Goal: Information Seeking & Learning: Learn about a topic

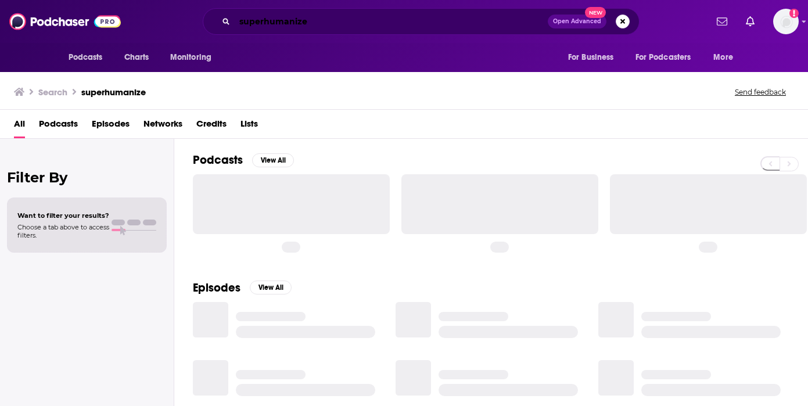
click at [335, 23] on input "superhumanize" at bounding box center [391, 21] width 313 height 19
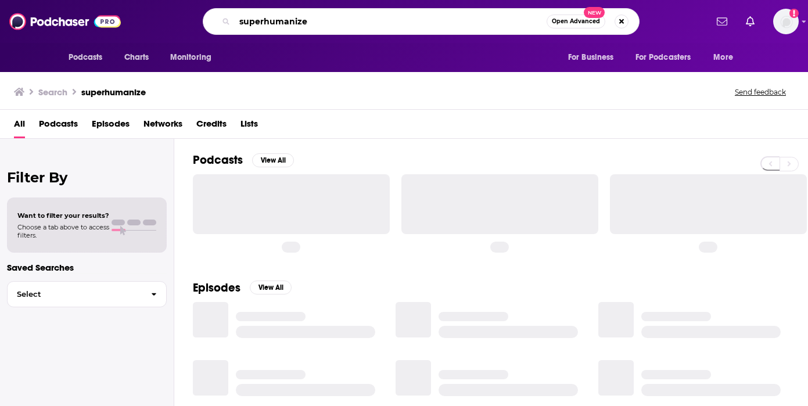
click at [336, 24] on input "superhumanize" at bounding box center [391, 21] width 312 height 19
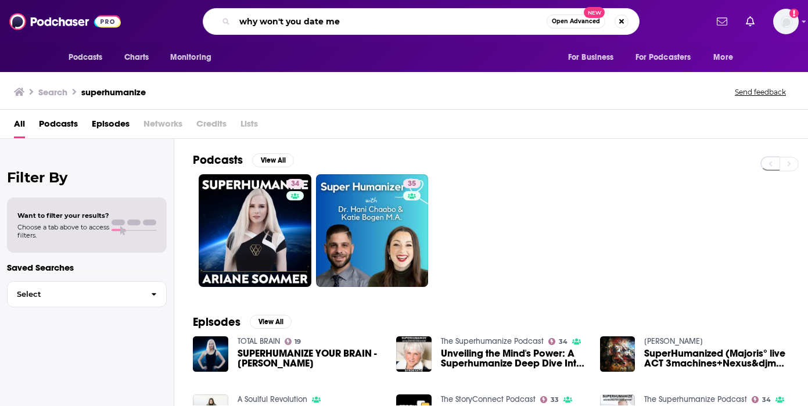
type input "why won't you date me"
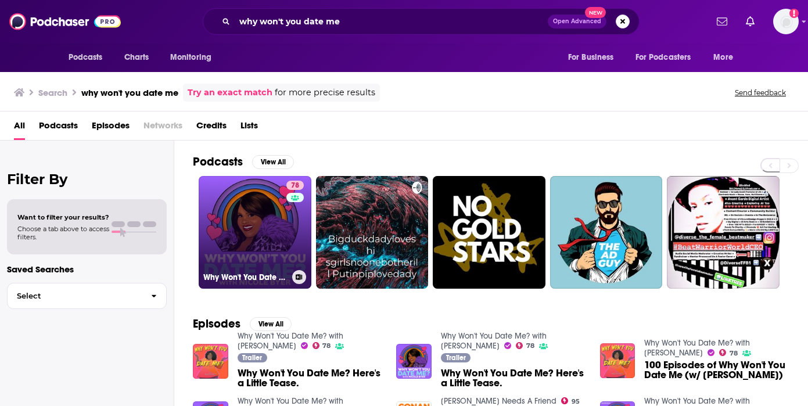
click at [256, 223] on link "78 Why Won't You Date Me? with [PERSON_NAME]" at bounding box center [255, 232] width 113 height 113
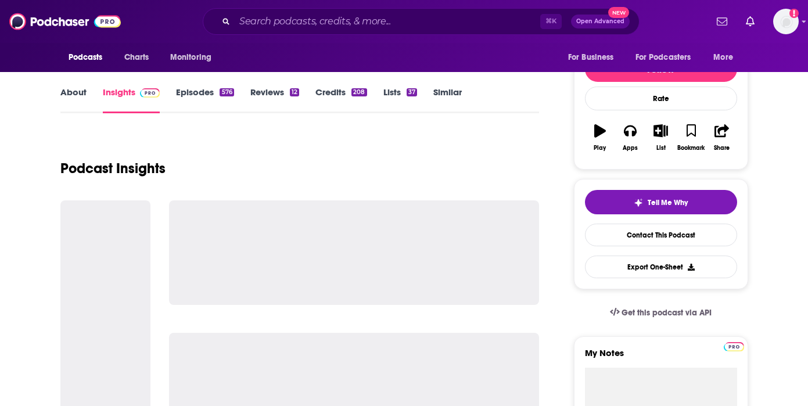
scroll to position [136, 0]
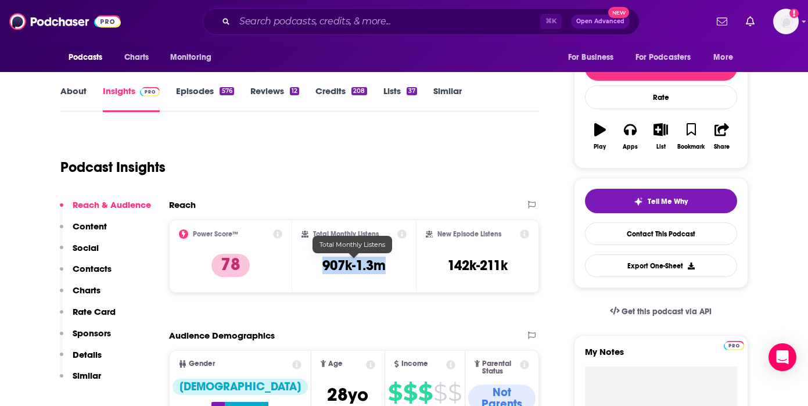
drag, startPoint x: 392, startPoint y: 264, endPoint x: 321, endPoint y: 264, distance: 70.9
click at [321, 264] on div "Total Monthly Listens 907k-1.3m" at bounding box center [354, 256] width 105 height 53
copy h3 "907k-1.3m"
